Goal: Task Accomplishment & Management: Use online tool/utility

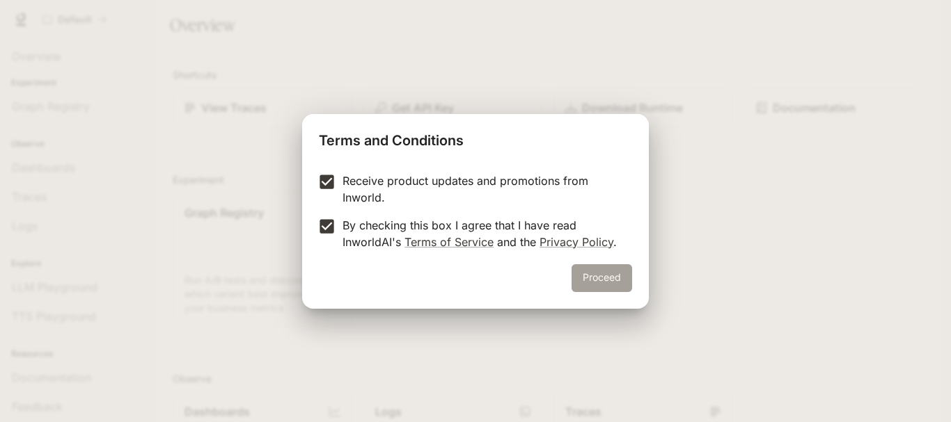
click at [592, 285] on button "Proceed" at bounding box center [601, 278] width 61 height 28
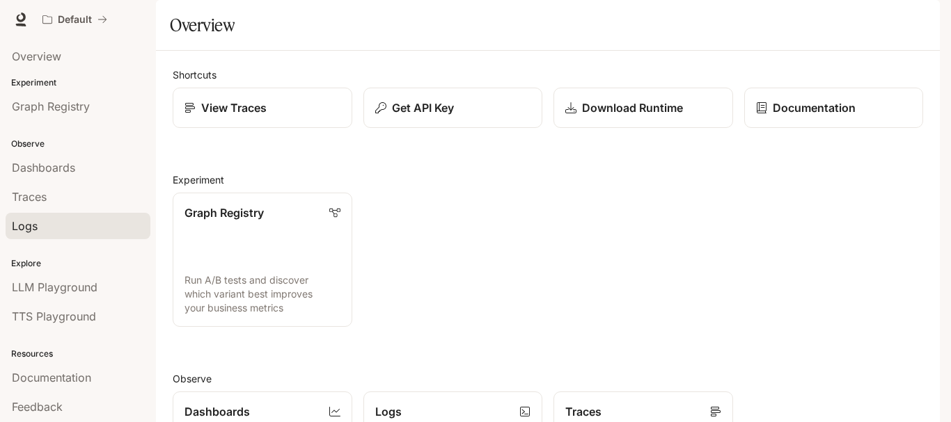
click at [39, 222] on div "Logs" at bounding box center [78, 226] width 132 height 17
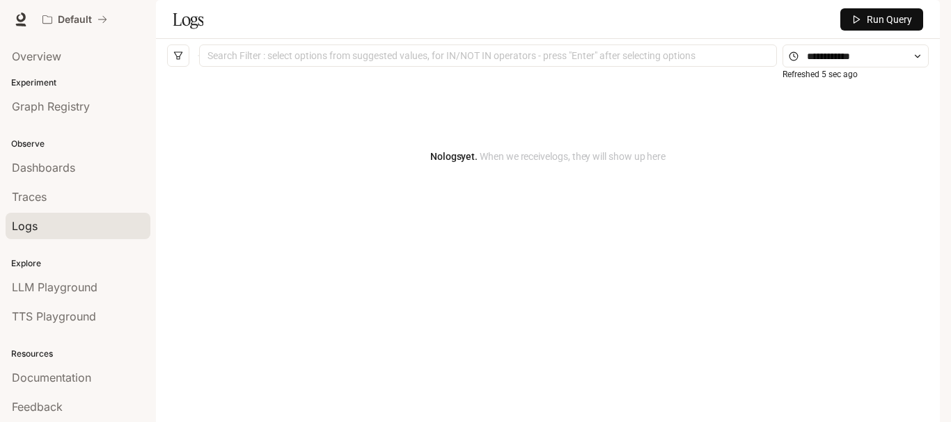
click at [423, 67] on div "Search Filter : select options from suggested values, for IN/NOT IN operators -…" at bounding box center [488, 56] width 578 height 22
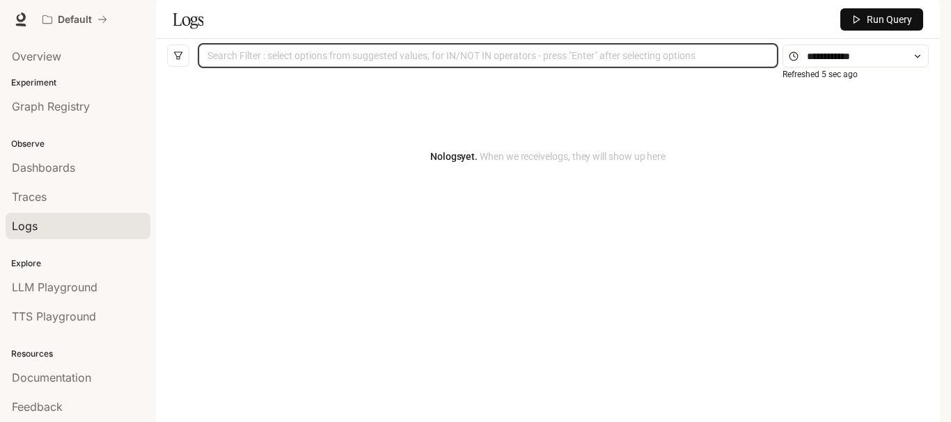
click at [425, 67] on div "Search Filter : select options from suggested values, for IN/NOT IN operators -…" at bounding box center [488, 56] width 578 height 22
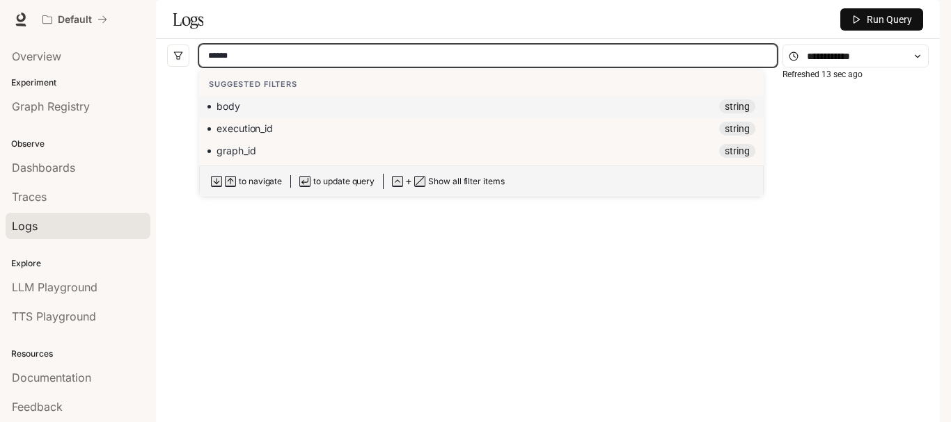
type input "****"
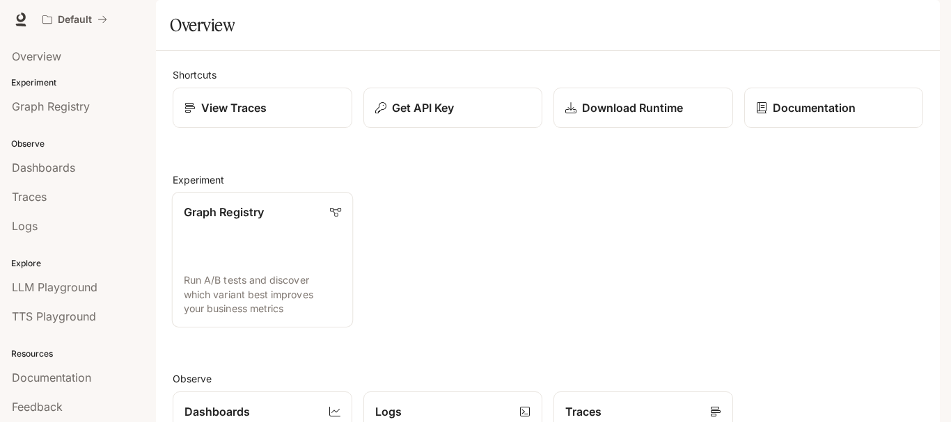
click at [287, 316] on p "Run A/B tests and discover which variant best improves your business metrics" at bounding box center [262, 295] width 157 height 42
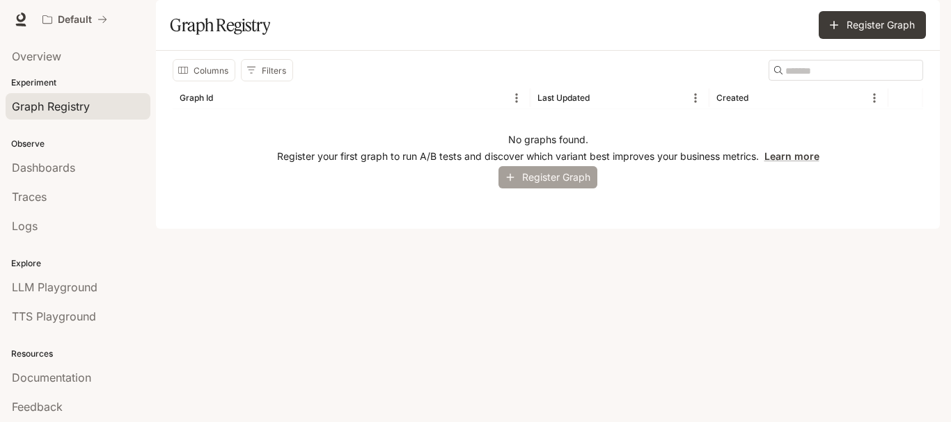
click at [564, 189] on button "Register Graph" at bounding box center [547, 177] width 99 height 23
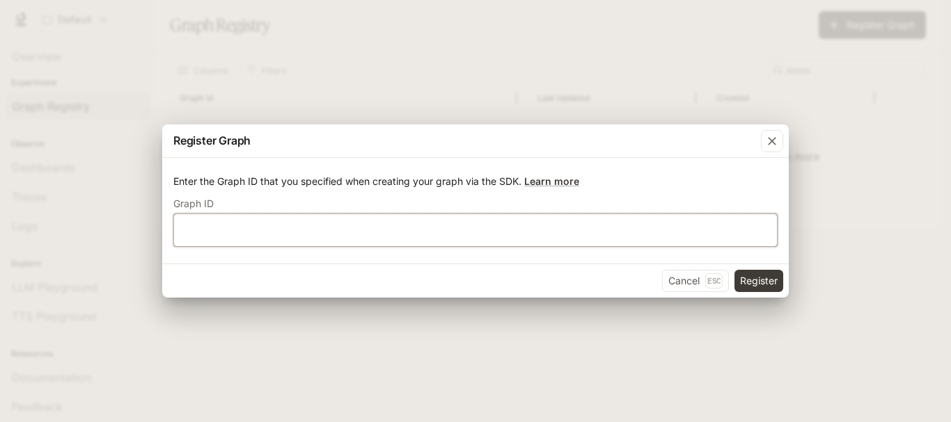
click at [401, 230] on input "text" at bounding box center [475, 230] width 603 height 14
type input "******"
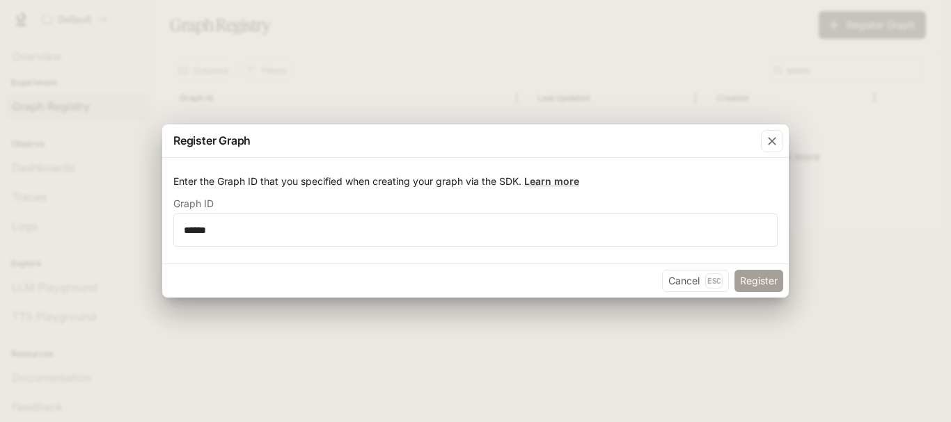
click at [766, 274] on button "Register" at bounding box center [758, 281] width 49 height 22
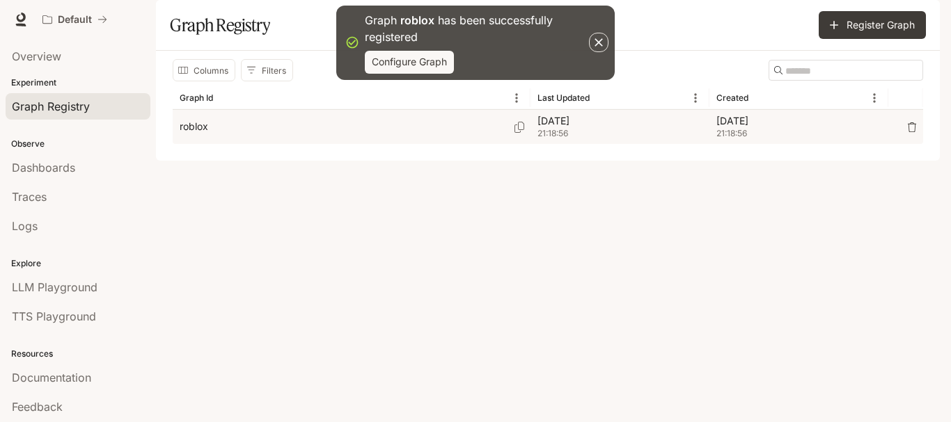
click at [360, 144] on div "roblox" at bounding box center [352, 127] width 344 height 34
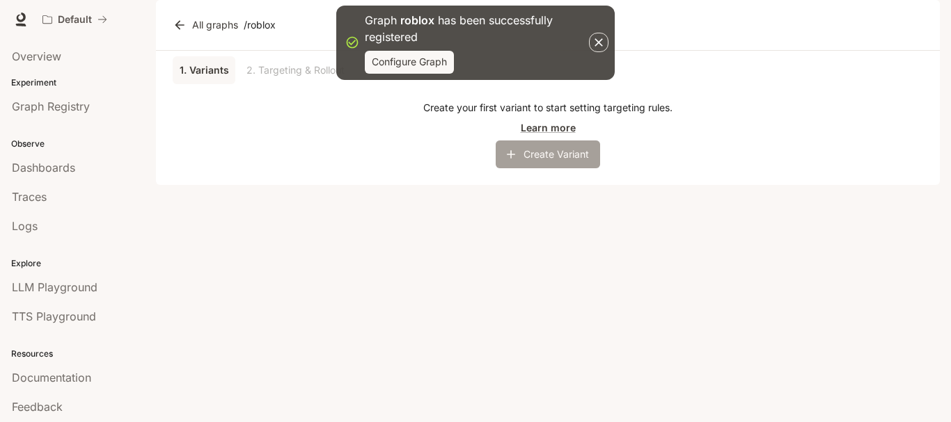
click at [531, 168] on button "Create Variant" at bounding box center [548, 155] width 104 height 28
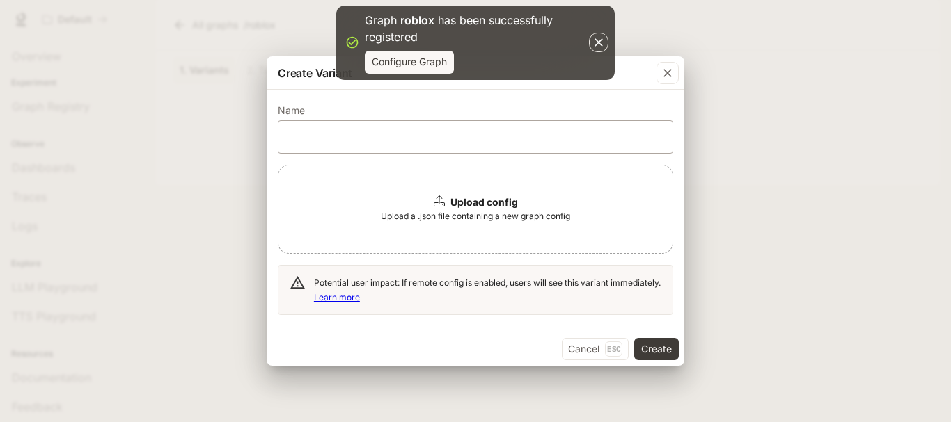
click at [298, 148] on div "​" at bounding box center [475, 136] width 395 height 33
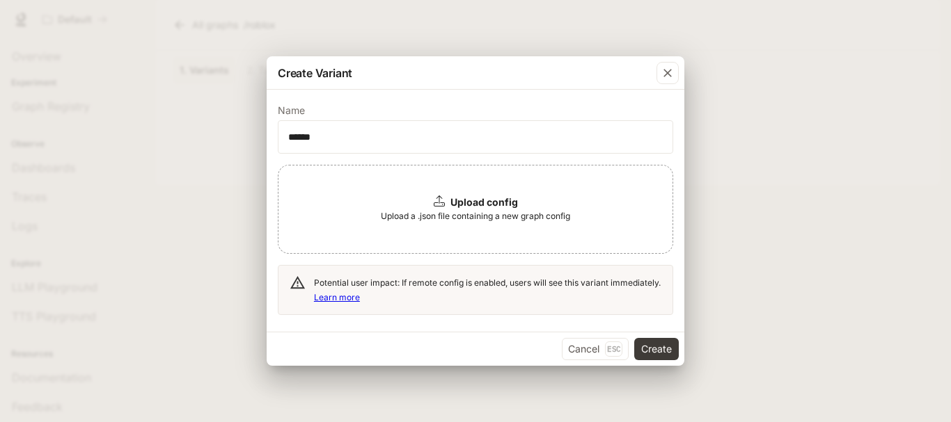
click at [413, 186] on div "Upload config Upload a .json file containing a new graph config" at bounding box center [475, 209] width 395 height 89
click at [448, 200] on div "Upload config" at bounding box center [476, 203] width 84 height 14
click at [386, 136] on input "******" at bounding box center [475, 137] width 394 height 14
type input "**********"
click at [654, 349] on button "Create" at bounding box center [656, 349] width 45 height 22
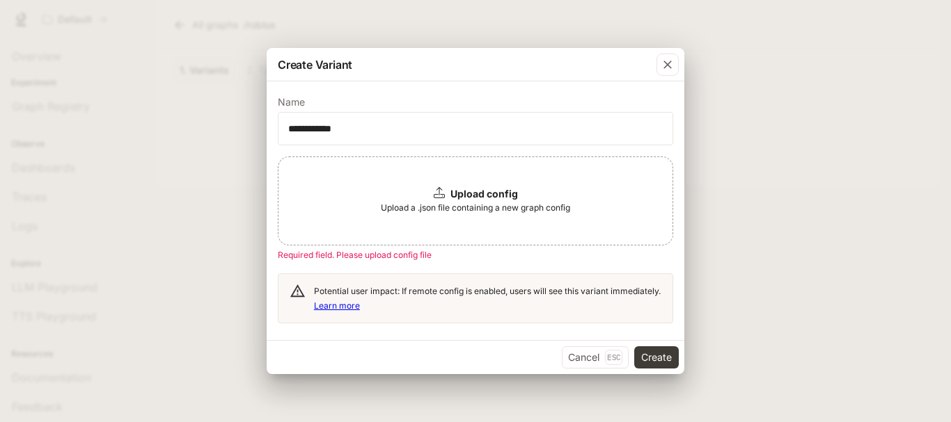
click at [436, 194] on icon at bounding box center [439, 192] width 11 height 11
drag, startPoint x: 398, startPoint y: 311, endPoint x: 400, endPoint y: 300, distance: 11.2
click at [400, 300] on div "Potential user impact: If remote config is enabled, users will see this variant…" at bounding box center [487, 298] width 347 height 40
click at [647, 358] on button "Create" at bounding box center [656, 358] width 45 height 22
click at [647, 359] on button "Create" at bounding box center [656, 358] width 45 height 22
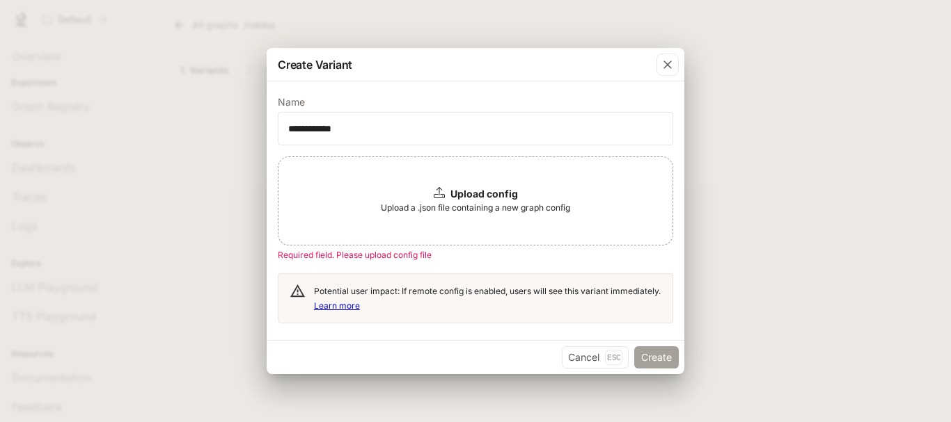
click at [647, 359] on button "Create" at bounding box center [656, 358] width 45 height 22
click at [645, 360] on button "Create" at bounding box center [656, 358] width 45 height 22
click at [668, 68] on icon "button" at bounding box center [668, 65] width 14 height 14
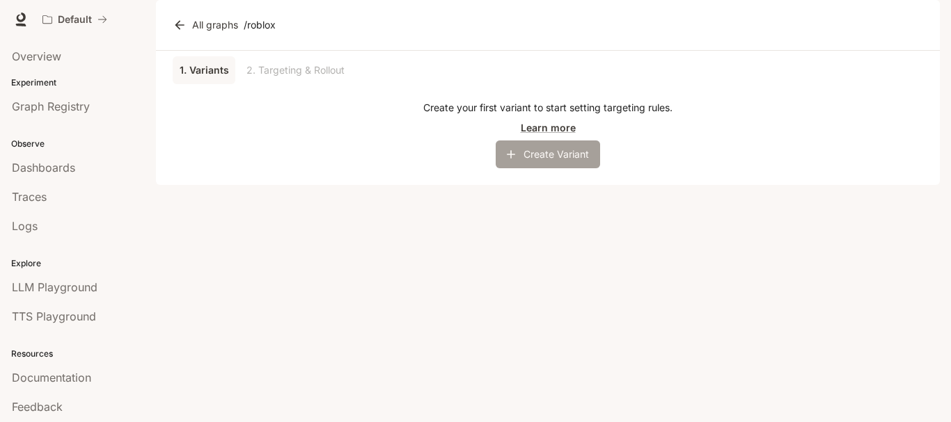
click at [523, 168] on button "Create Variant" at bounding box center [548, 155] width 104 height 28
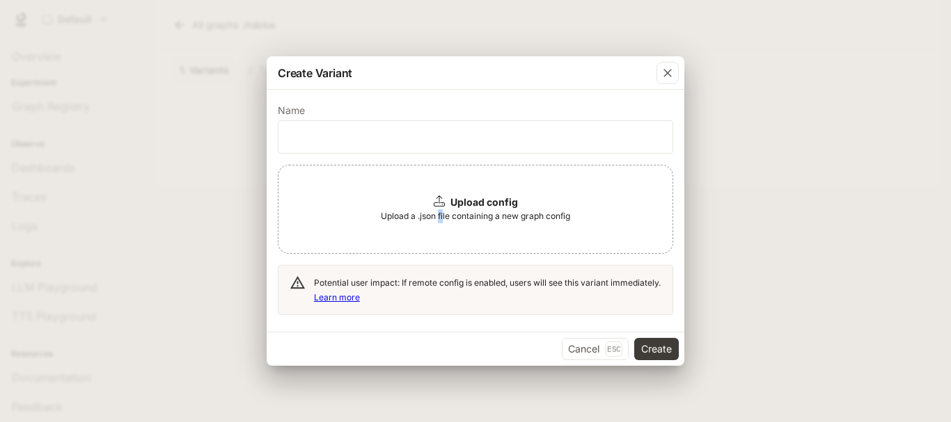
click at [439, 209] on div "Upload config Upload a .json file containing a new graph config" at bounding box center [475, 209] width 395 height 89
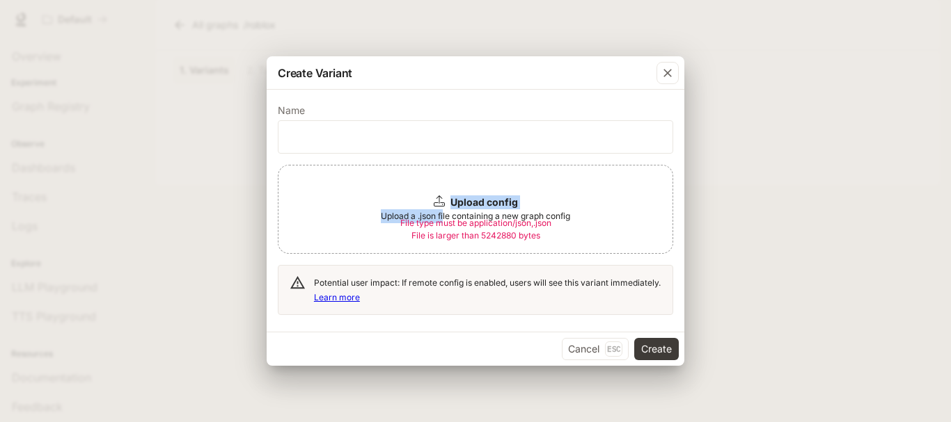
click at [365, 230] on div "Upload config Upload a .json file containing a new graph config File type must …" at bounding box center [475, 209] width 395 height 89
click at [381, 139] on input "text" at bounding box center [475, 137] width 394 height 14
type input "**********"
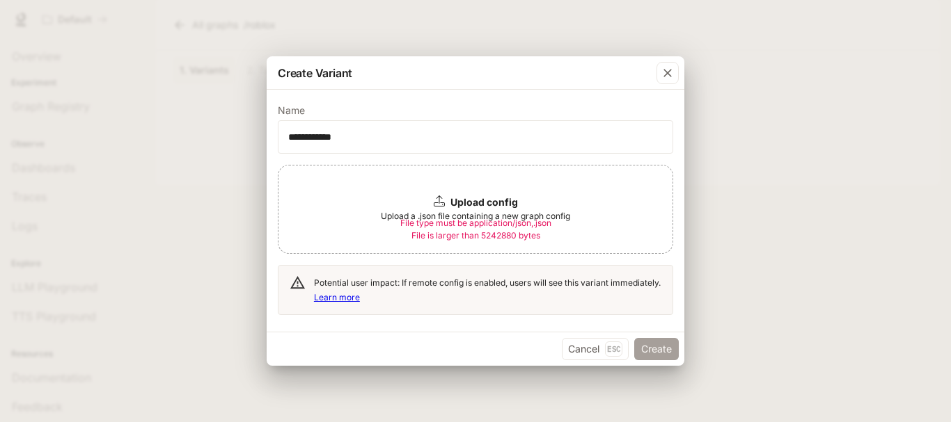
click at [654, 342] on button "Create" at bounding box center [656, 349] width 45 height 22
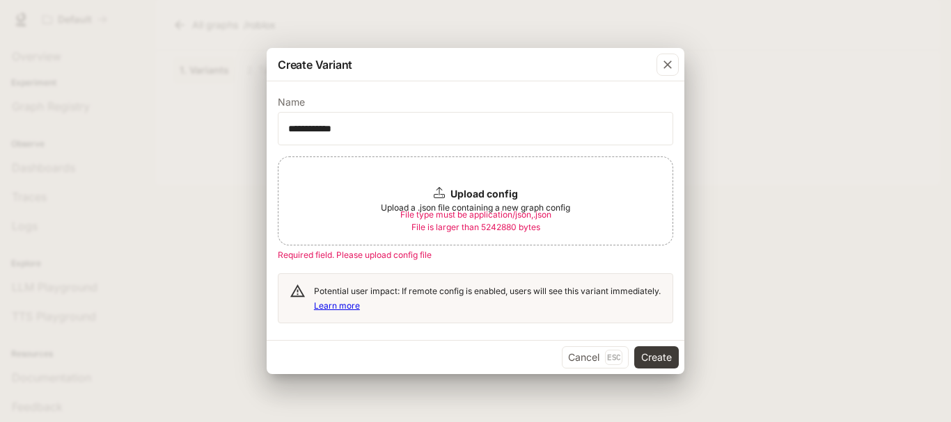
click at [653, 342] on div "Cancel Esc Create" at bounding box center [476, 357] width 418 height 34
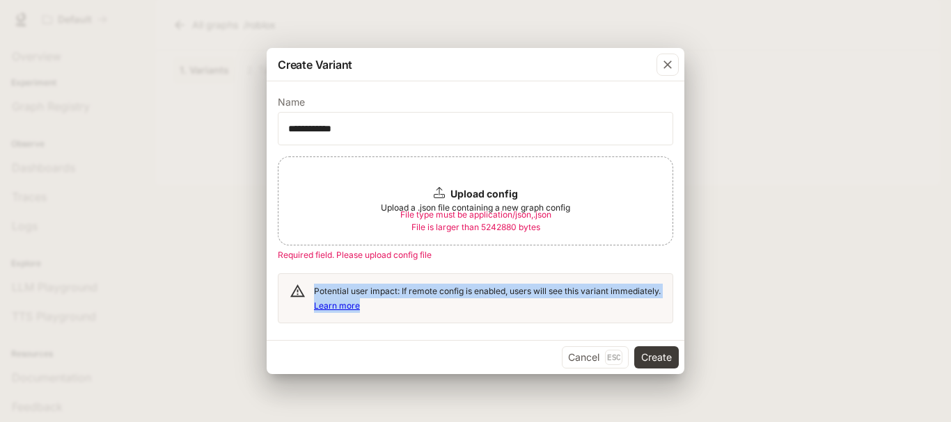
click at [653, 342] on div "Cancel Esc Create" at bounding box center [476, 357] width 418 height 34
click at [672, 61] on icon "button" at bounding box center [668, 65] width 14 height 14
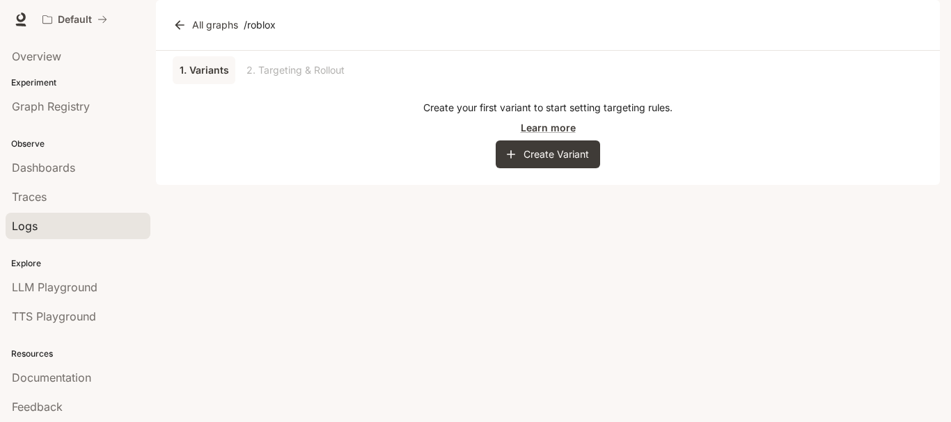
click at [34, 236] on link "Logs" at bounding box center [78, 226] width 145 height 26
